Goal: Task Accomplishment & Management: Complete application form

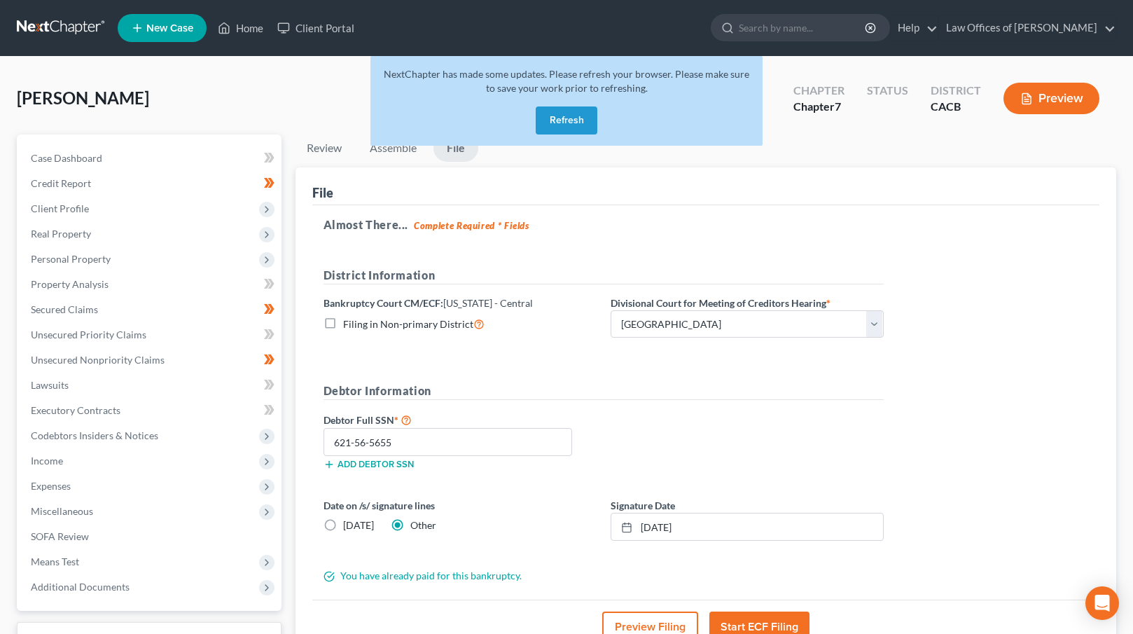
select select "1"
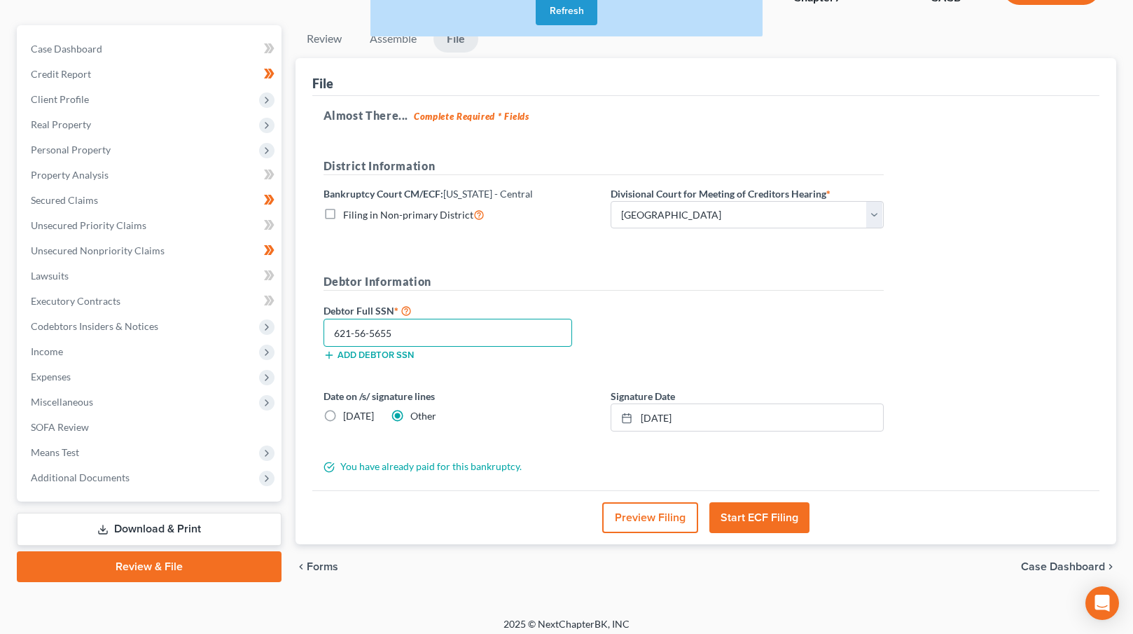
click at [415, 328] on input "621-56-5655" at bounding box center [448, 333] width 249 height 28
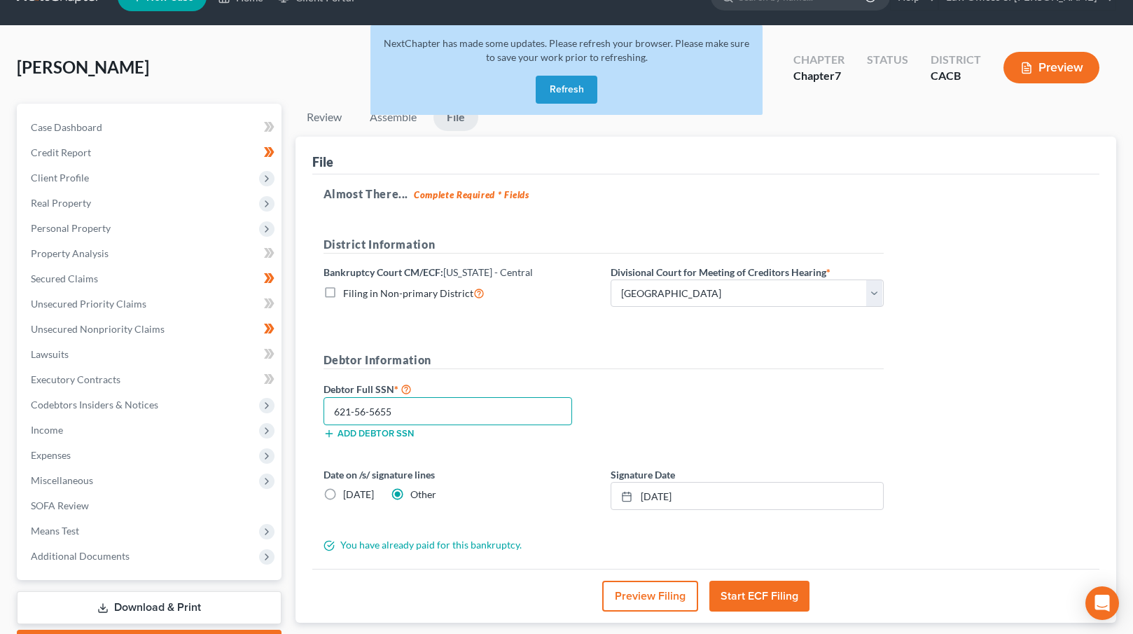
scroll to position [0, 0]
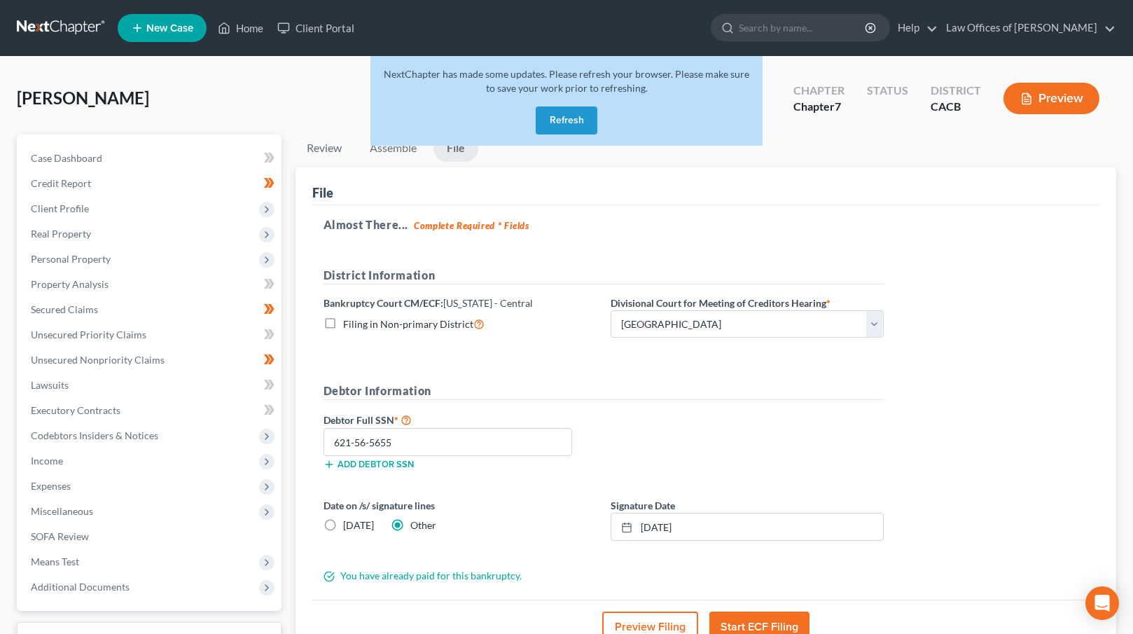
click at [575, 118] on button "Refresh" at bounding box center [567, 120] width 62 height 28
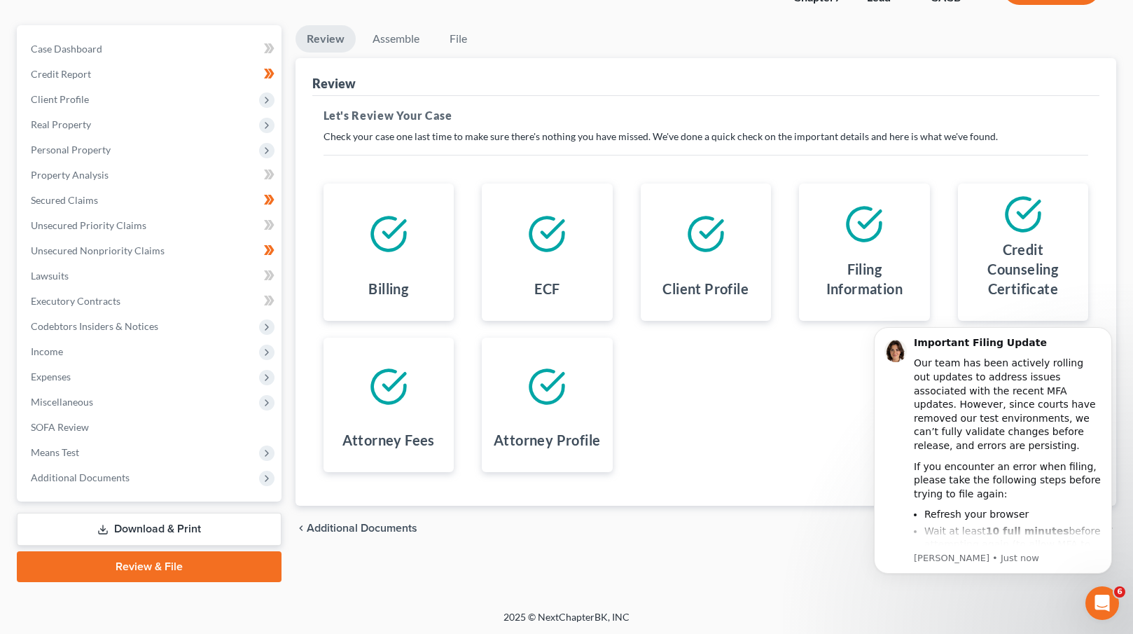
click at [137, 561] on link "Review & File" at bounding box center [149, 566] width 265 height 31
click at [828, 558] on div "Review Assemble File Review This court does not allow electronic filing for cas…" at bounding box center [707, 303] width 836 height 557
click at [1109, 334] on icon "Dismiss notification" at bounding box center [1109, 331] width 8 height 8
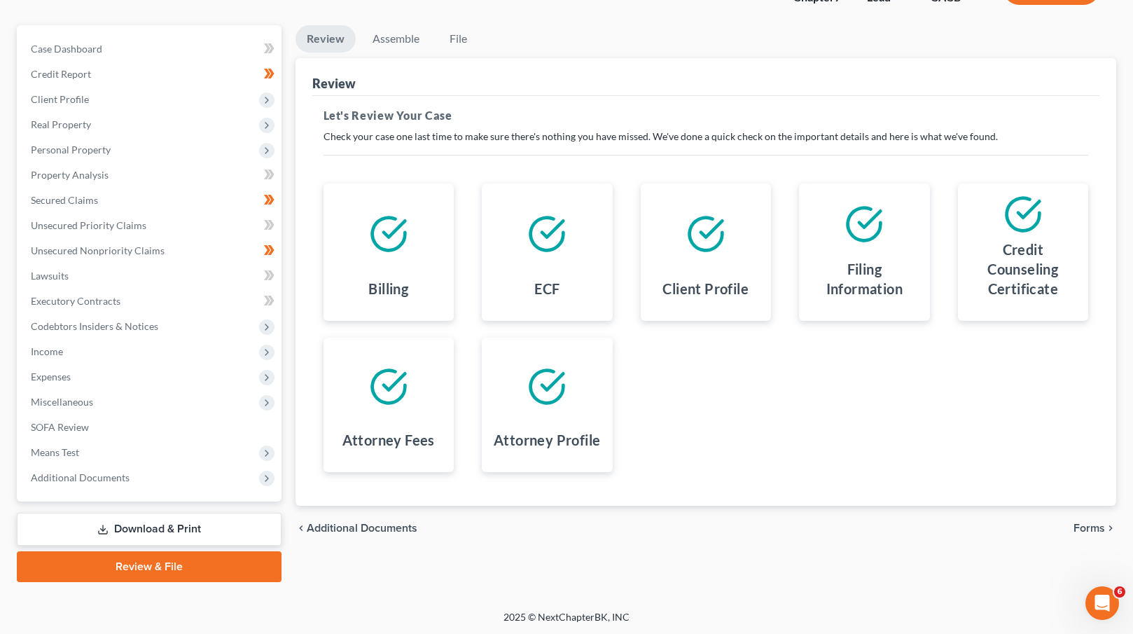
click at [191, 571] on link "Review & File" at bounding box center [149, 566] width 265 height 31
click at [1092, 524] on span "Forms" at bounding box center [1090, 528] width 32 height 11
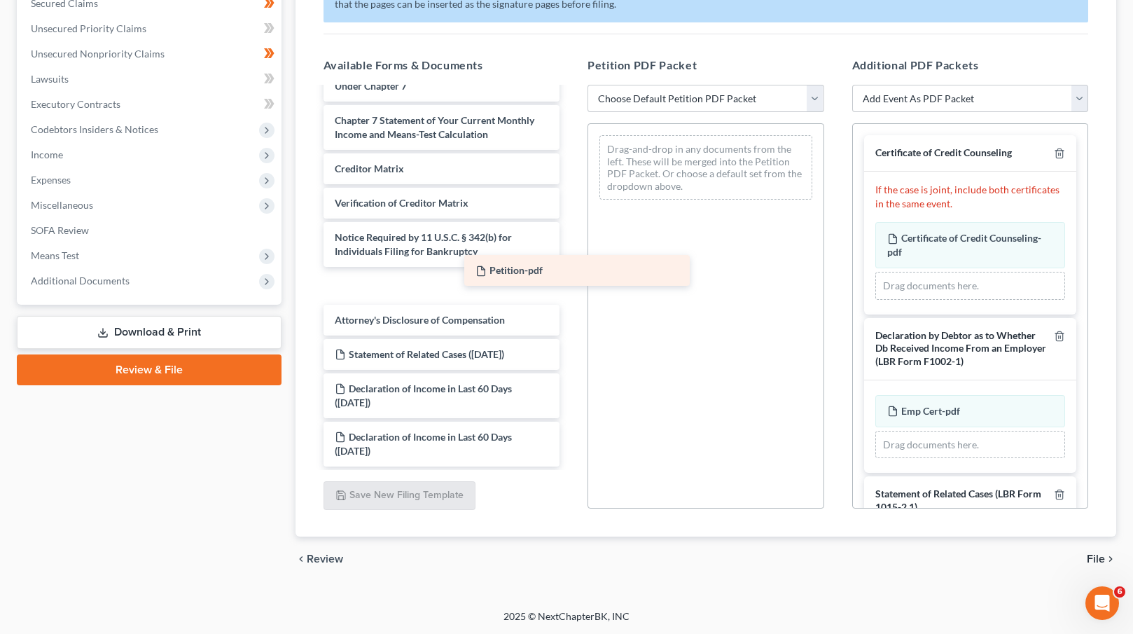
scroll to position [493, 0]
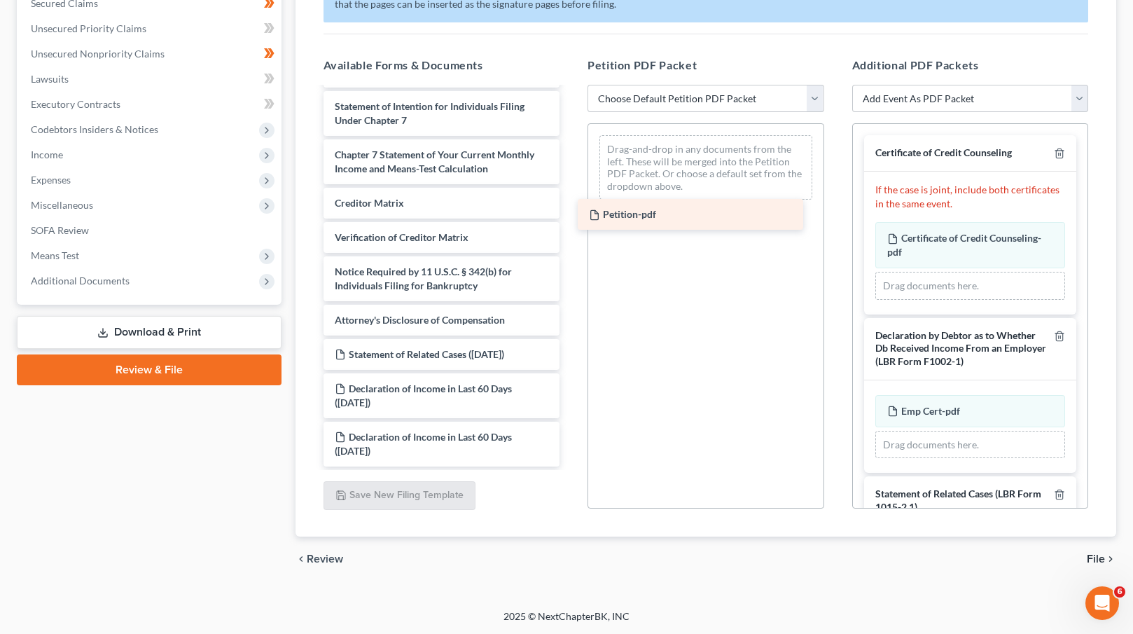
drag, startPoint x: 417, startPoint y: 321, endPoint x: 672, endPoint y: 216, distance: 275.7
click at [572, 216] on div "Petition-pdf Voluntary Petition for Individuals Filing for Bankruptcy Summary o…" at bounding box center [441, 30] width 259 height 871
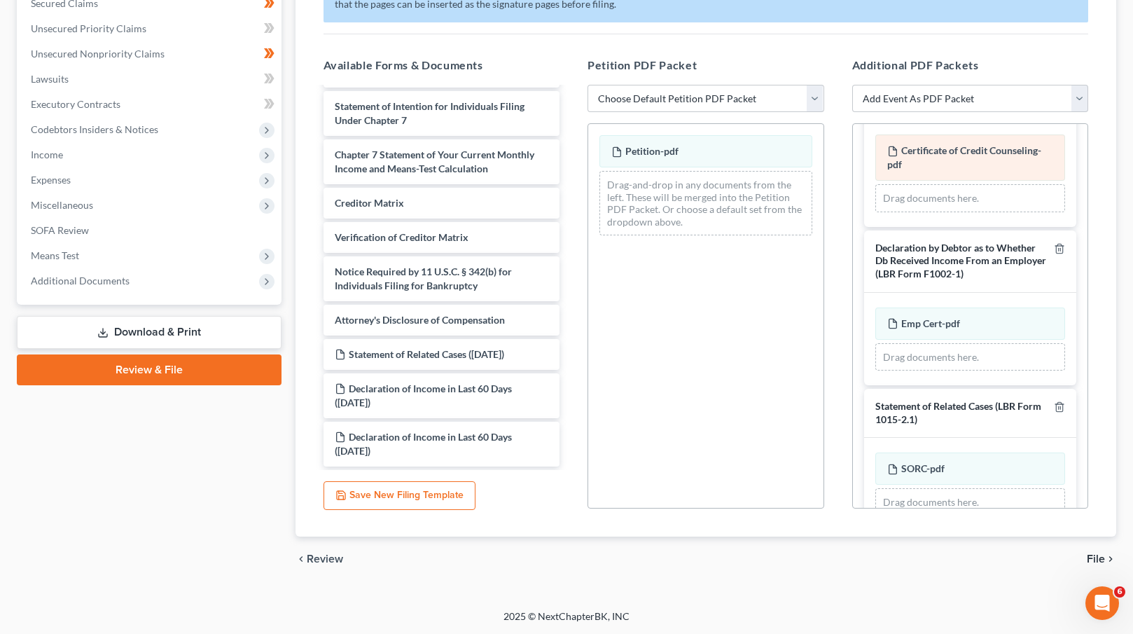
scroll to position [245, 0]
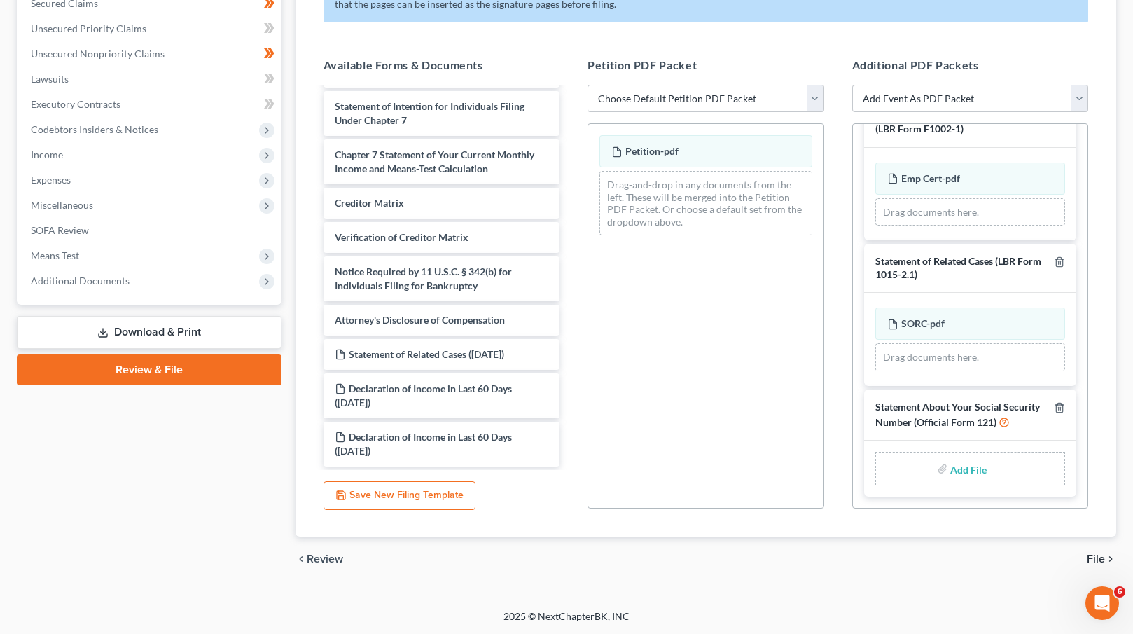
click at [960, 469] on input "file" at bounding box center [967, 468] width 34 height 25
click at [968, 466] on input "file" at bounding box center [967, 468] width 34 height 25
type input "C:\fakepath\SSN Statement.pdf"
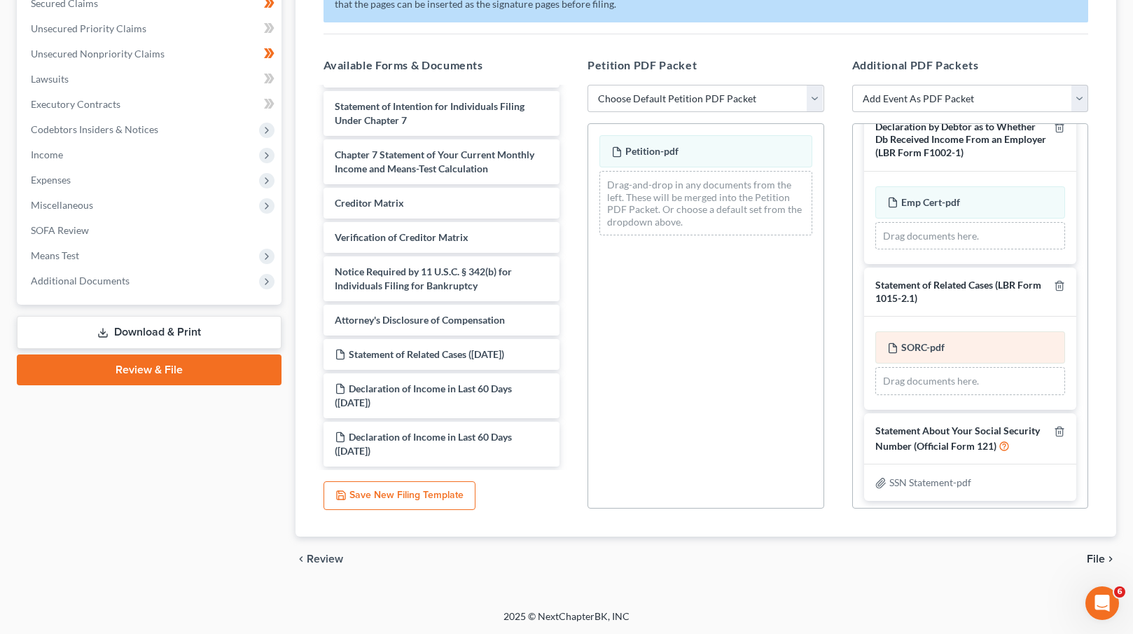
scroll to position [226, 0]
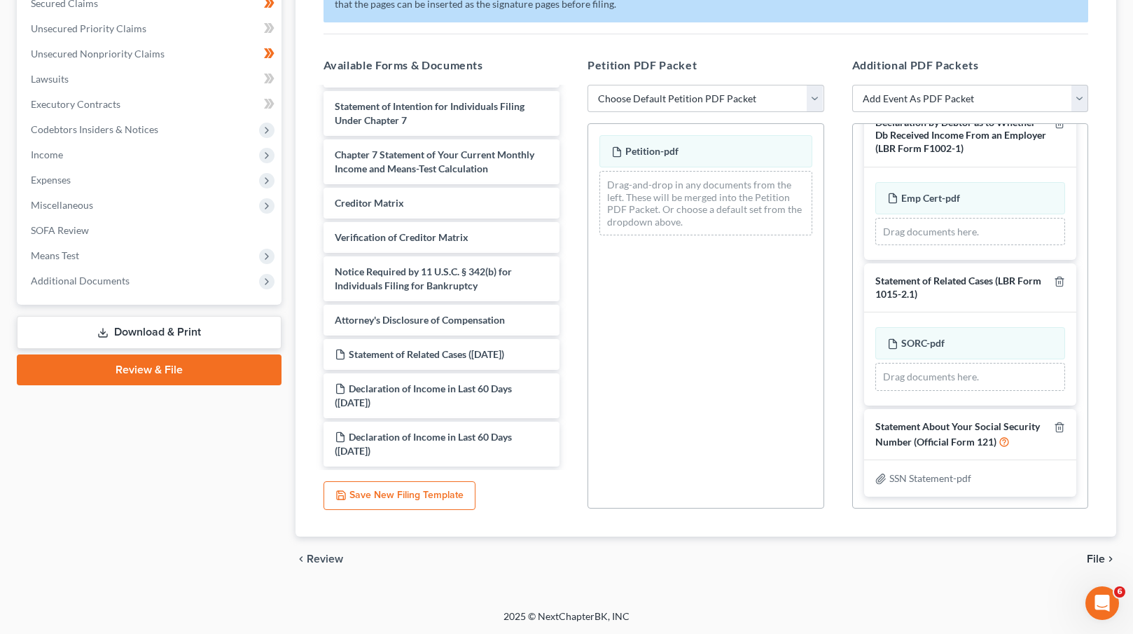
click at [1096, 556] on span "File" at bounding box center [1096, 558] width 18 height 11
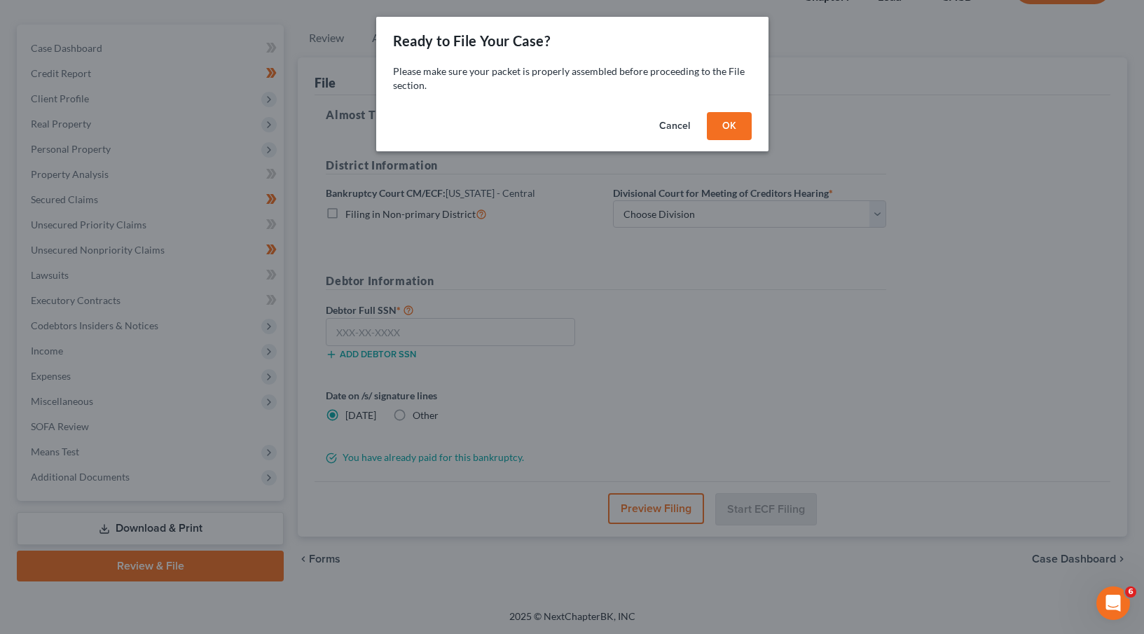
click at [721, 127] on button "OK" at bounding box center [729, 126] width 45 height 28
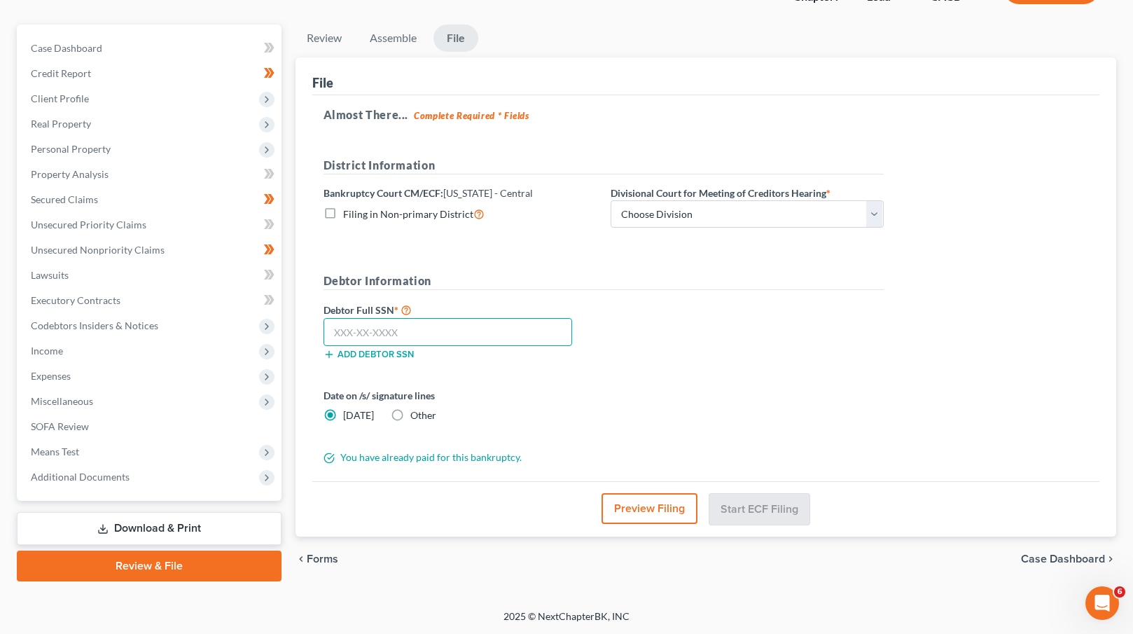
click at [389, 336] on input "text" at bounding box center [448, 332] width 249 height 28
paste input "621-56-5655"
type input "621-56-5655"
click at [410, 413] on label "Other" at bounding box center [423, 415] width 26 height 14
click at [416, 413] on input "Other" at bounding box center [420, 412] width 9 height 9
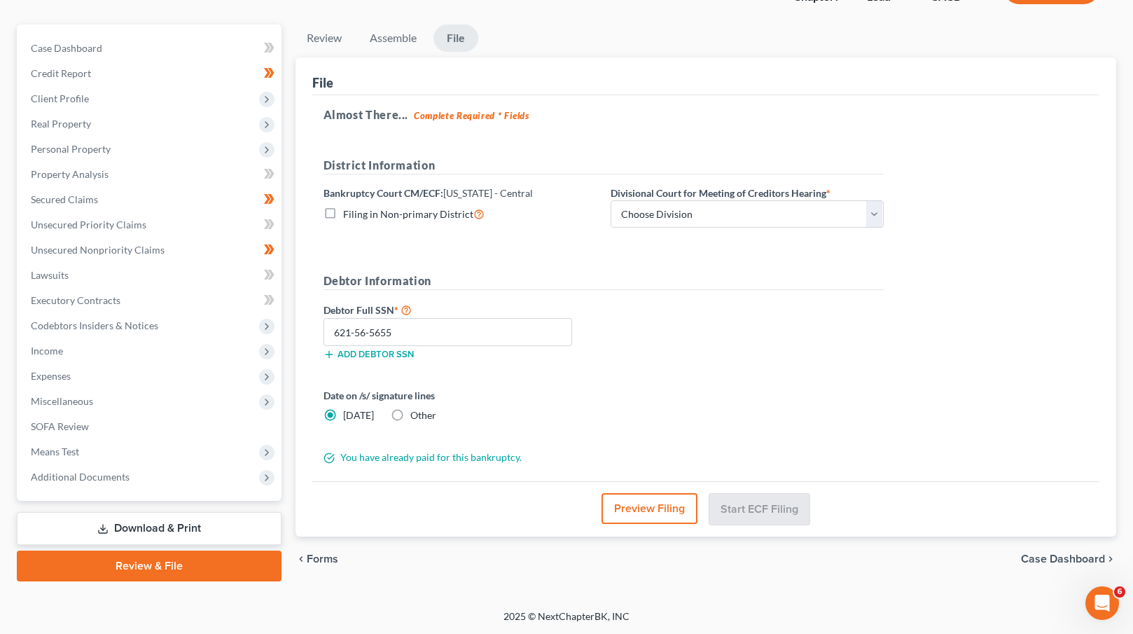
radio input "true"
radio input "false"
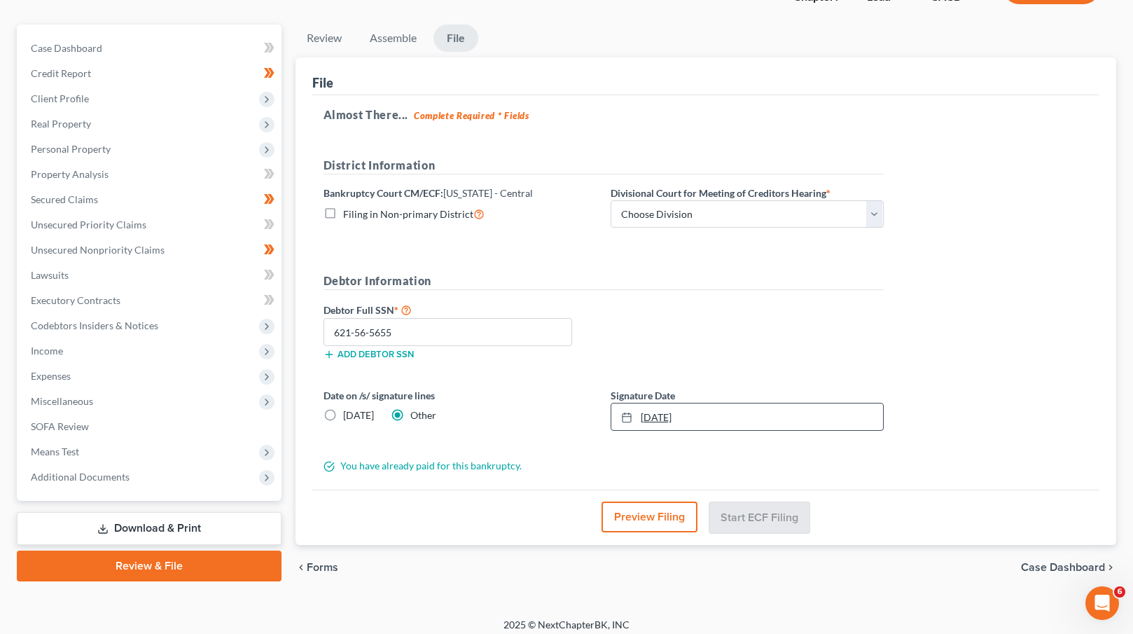
click at [660, 415] on link "10/3/2025" at bounding box center [747, 416] width 272 height 27
click at [857, 229] on div "District Information Bankruptcy Court CM/ECF: California - Central Filing in No…" at bounding box center [604, 198] width 574 height 83
click at [837, 209] on select "Choose Division San Fernando Valley Los Angeles Riverside Santa Ana Santa Barba…" at bounding box center [747, 214] width 273 height 28
select select "1"
click at [611, 200] on select "Choose Division San Fernando Valley Los Angeles Riverside Santa Ana Santa Barba…" at bounding box center [747, 214] width 273 height 28
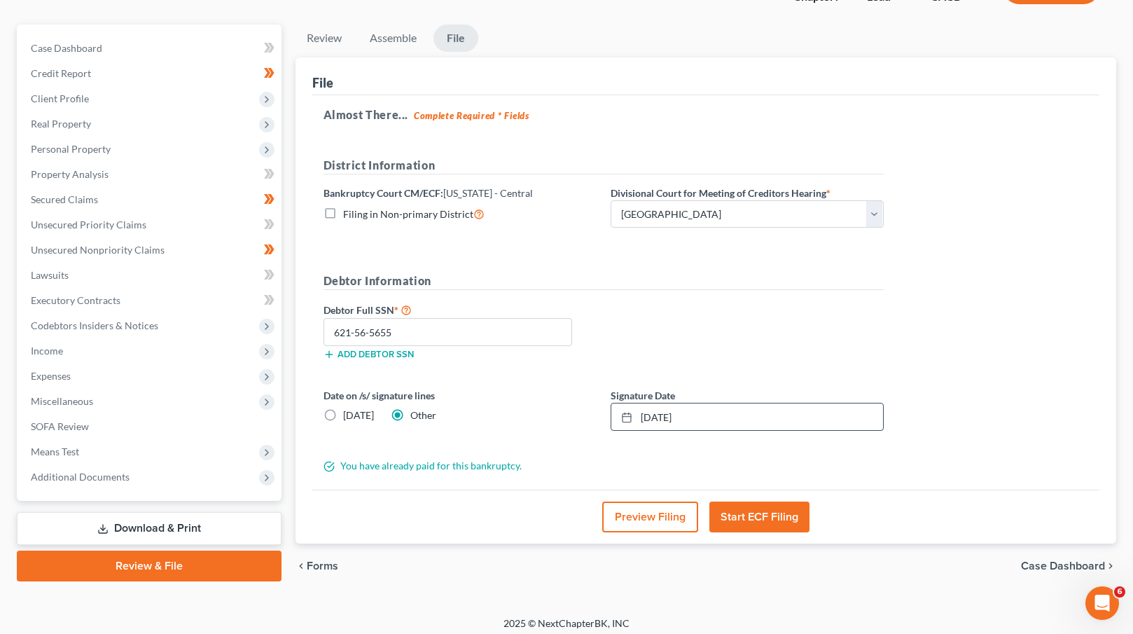
click at [770, 267] on form "District Information Bankruptcy Court CM/ECF: California - Central Filing in No…" at bounding box center [604, 315] width 560 height 316
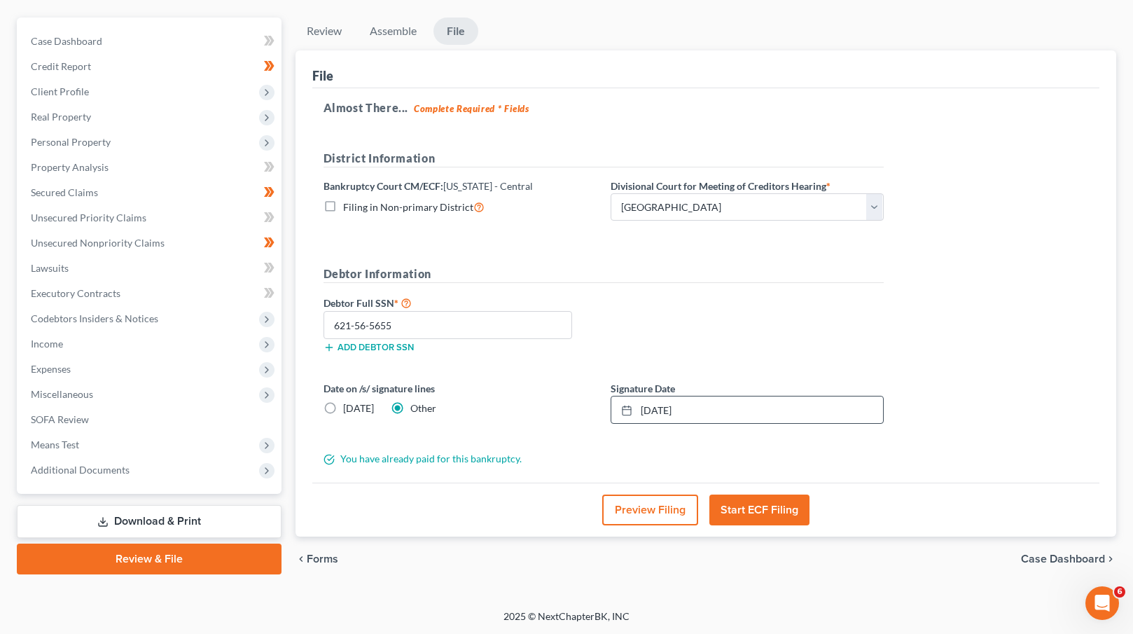
click at [763, 510] on button "Start ECF Filing" at bounding box center [760, 509] width 100 height 31
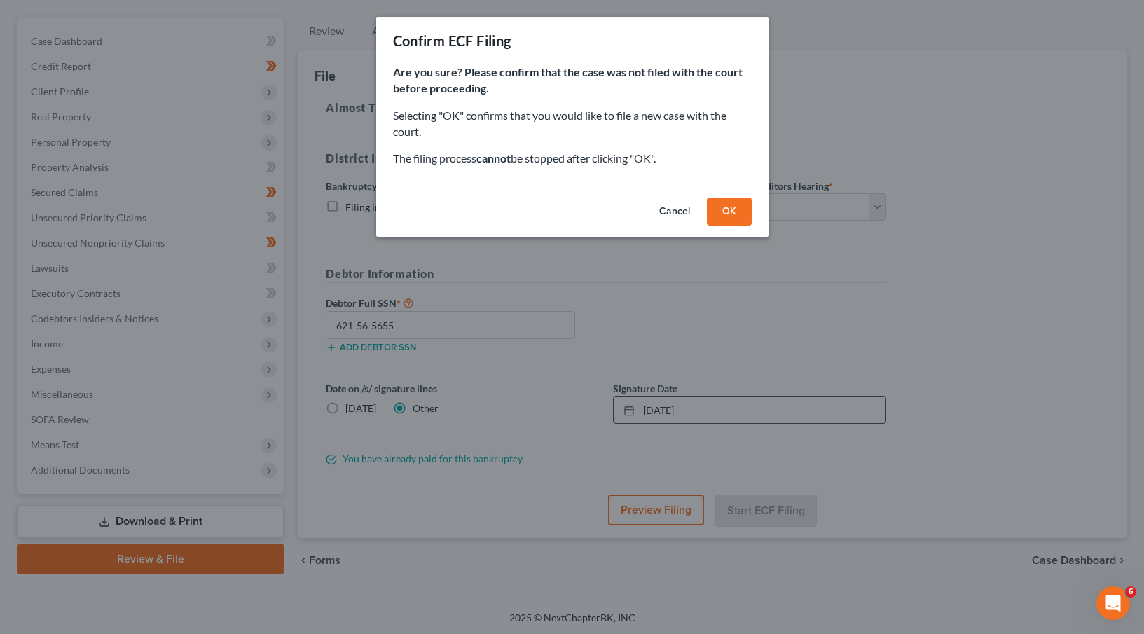
click at [735, 210] on button "OK" at bounding box center [729, 212] width 45 height 28
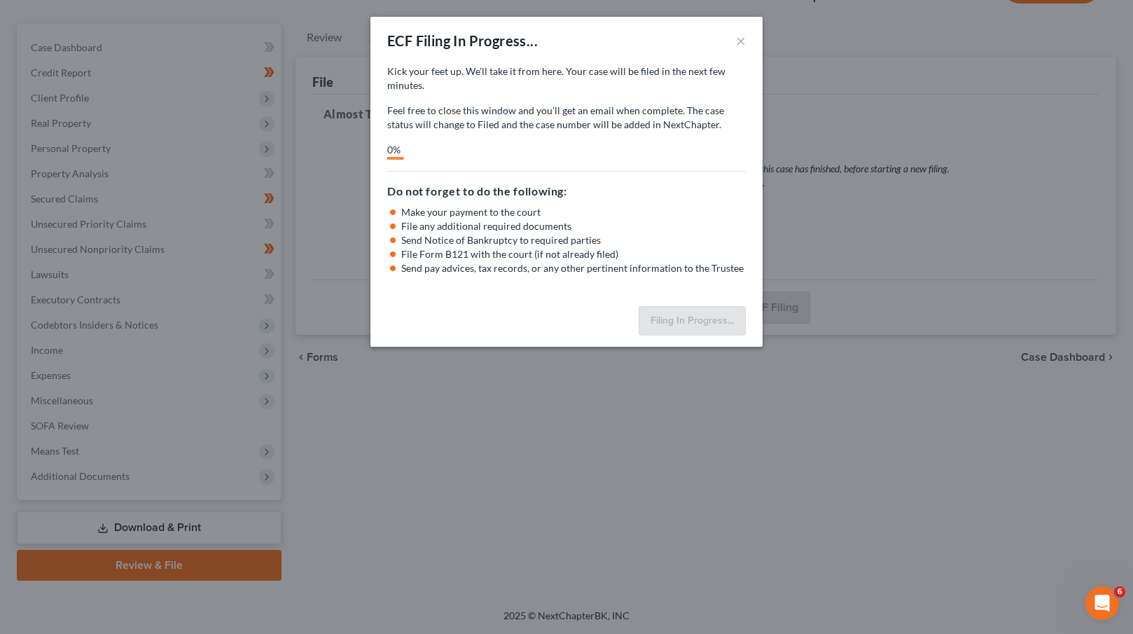
scroll to position [109, 0]
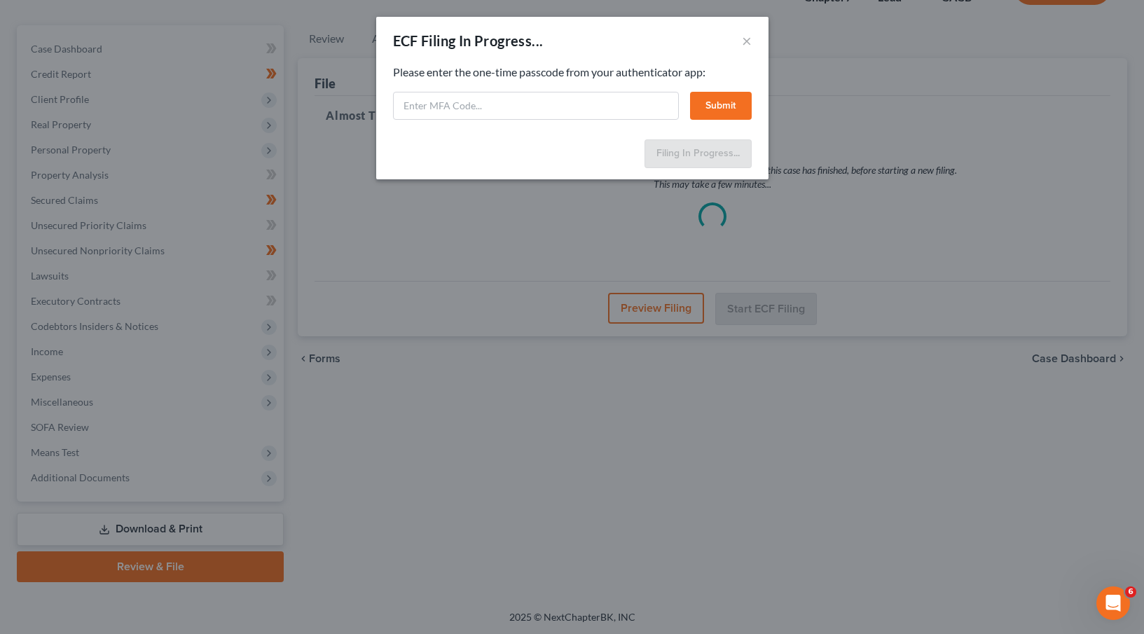
select select "1"
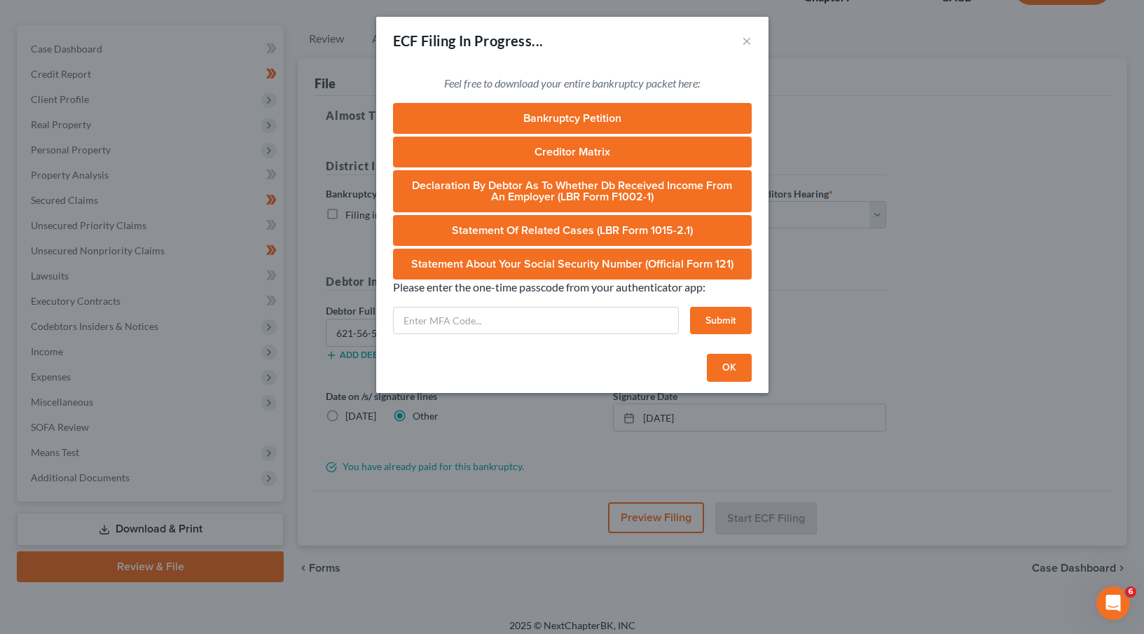
click at [726, 370] on button "OK" at bounding box center [729, 368] width 45 height 28
